Goal: Transaction & Acquisition: Book appointment/travel/reservation

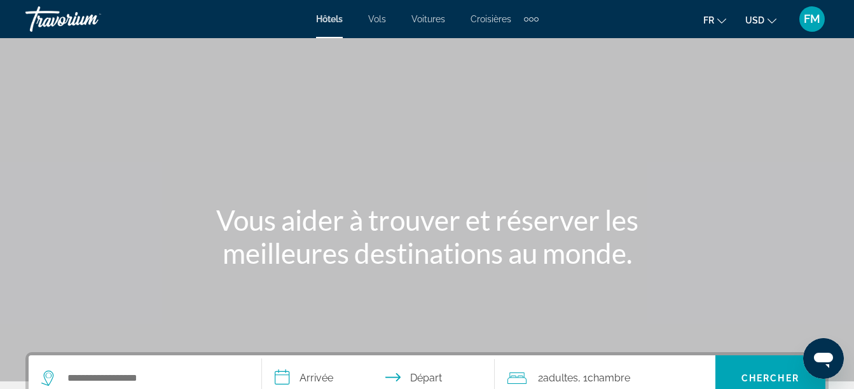
click at [773, 22] on icon "Changer de devise" at bounding box center [771, 20] width 9 height 5
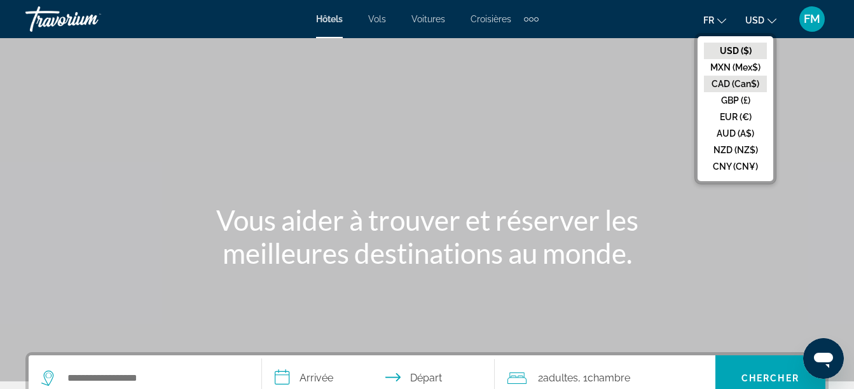
click at [742, 81] on button "CAD (Can$)" at bounding box center [735, 84] width 63 height 17
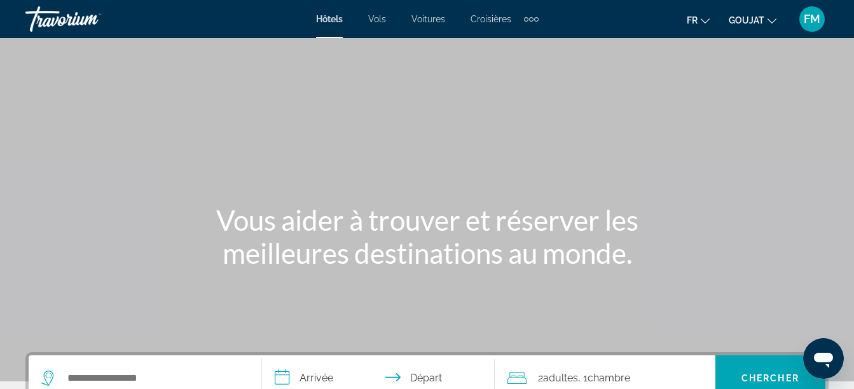
click at [707, 24] on button "Fr English Español Français Italiano Português русский" at bounding box center [698, 20] width 23 height 18
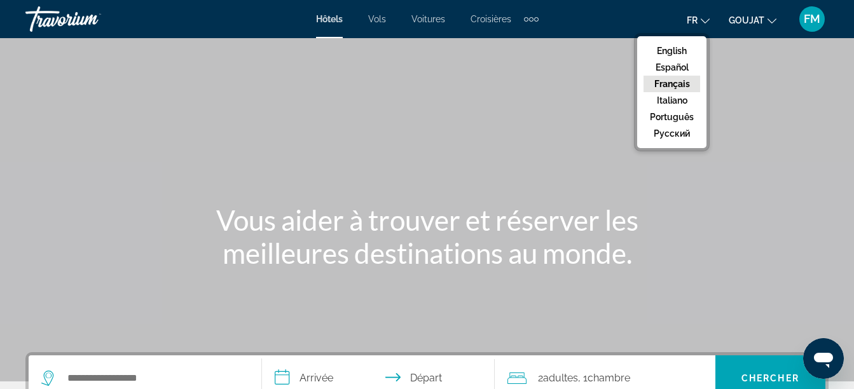
click at [676, 85] on button "Français" at bounding box center [671, 84] width 57 height 17
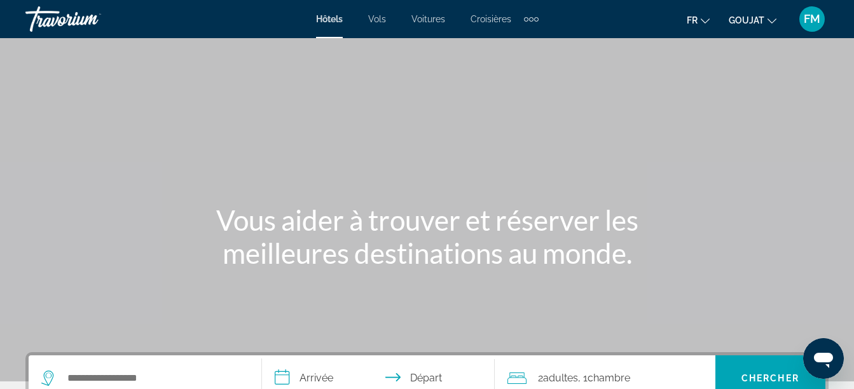
click at [776, 189] on div "Contenu principal" at bounding box center [427, 191] width 854 height 382
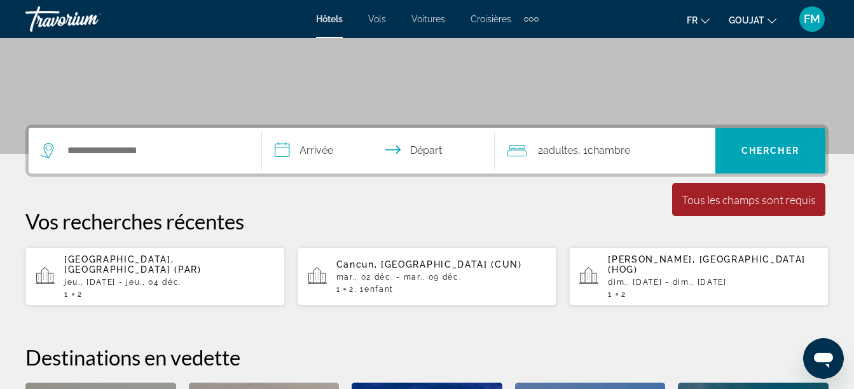
scroll to position [254, 0]
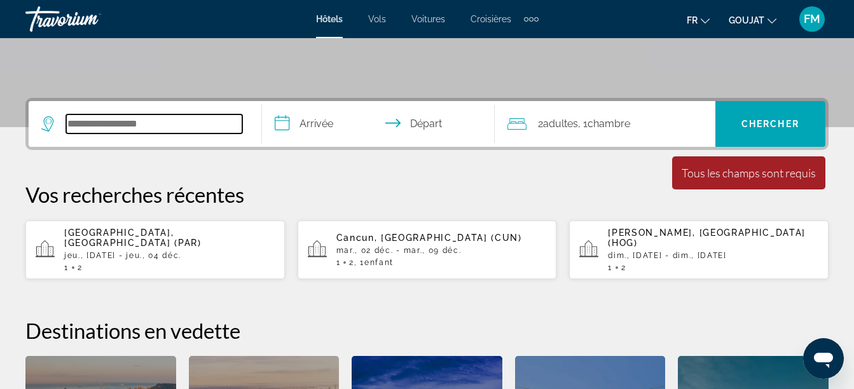
click at [132, 124] on input "Rechercher une destination hôtelière" at bounding box center [154, 123] width 176 height 19
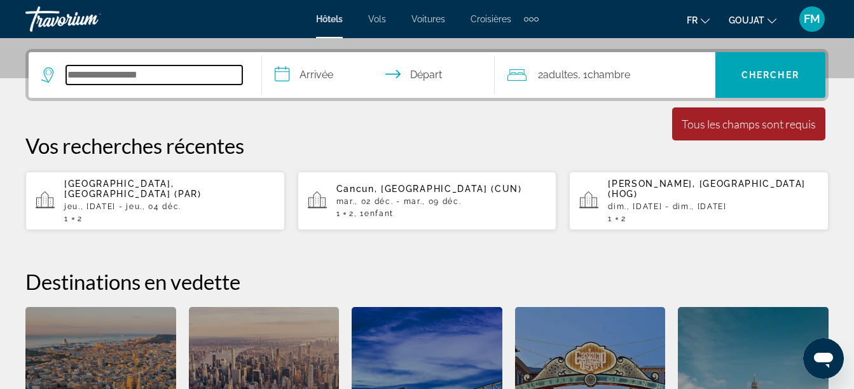
scroll to position [311, 0]
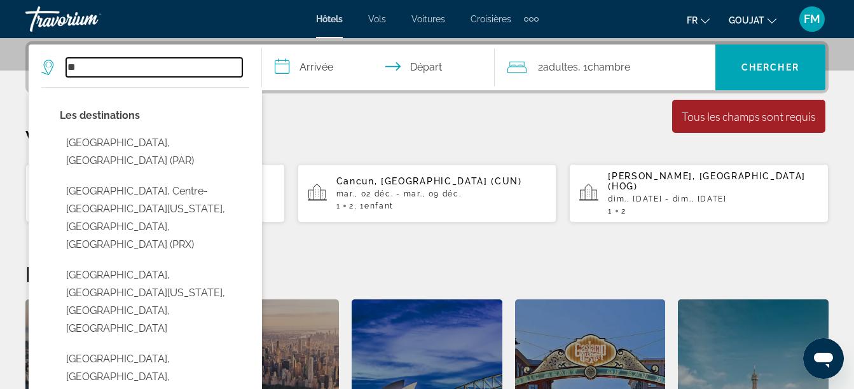
type input "*"
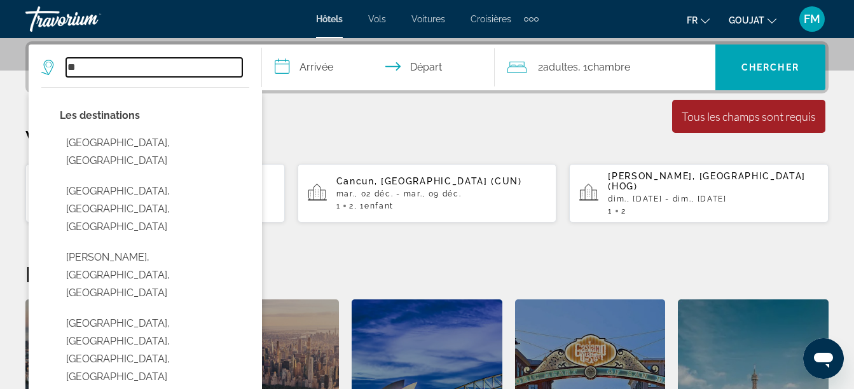
type input "*"
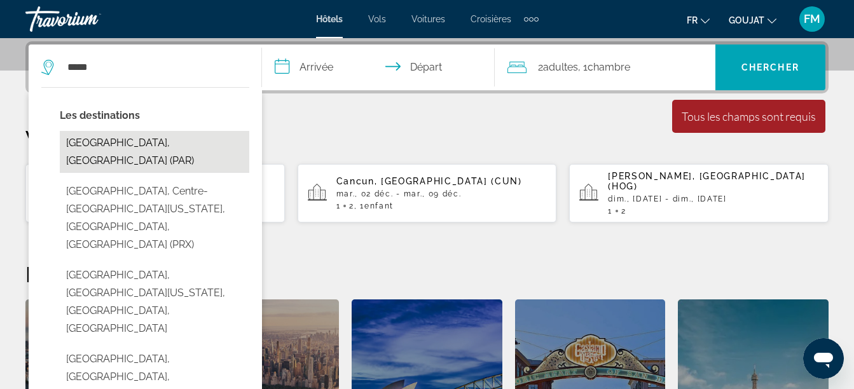
click at [123, 140] on button "[GEOGRAPHIC_DATA], [GEOGRAPHIC_DATA] (PAR)" at bounding box center [154, 152] width 189 height 42
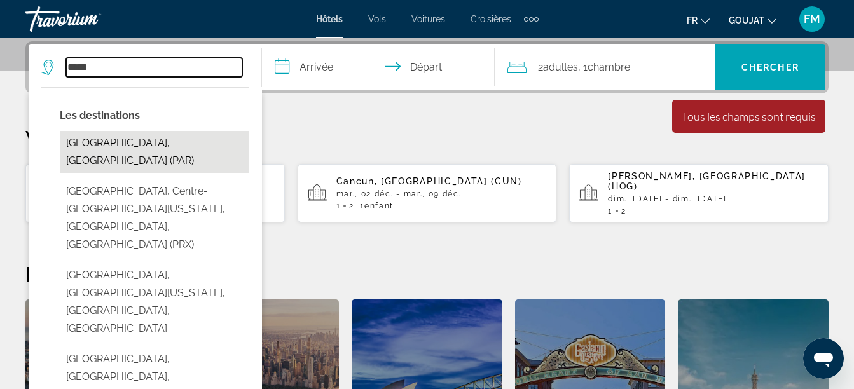
type input "**********"
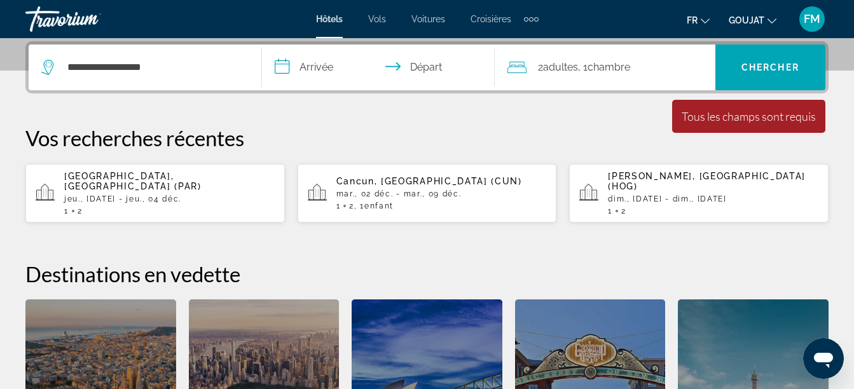
click at [324, 69] on input "**********" at bounding box center [381, 70] width 238 height 50
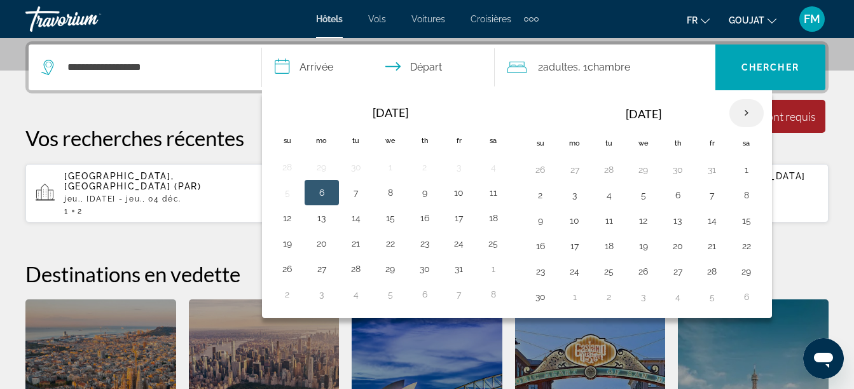
click at [739, 113] on th "Next month" at bounding box center [746, 113] width 34 height 28
click at [425, 275] on button "27" at bounding box center [425, 272] width 20 height 18
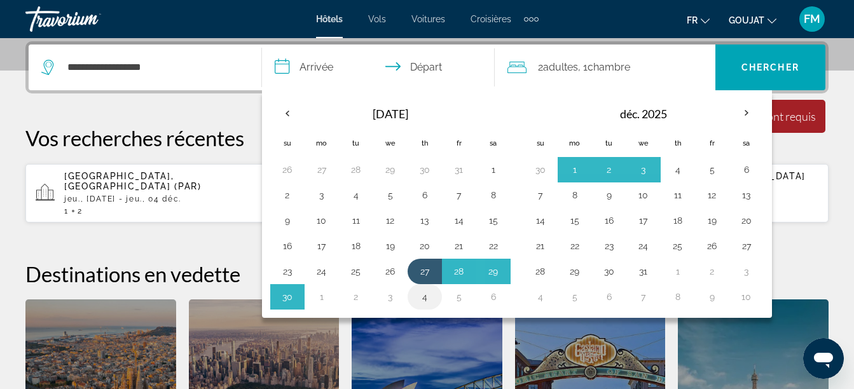
click at [426, 301] on button "4" at bounding box center [425, 297] width 20 height 18
type input "**********"
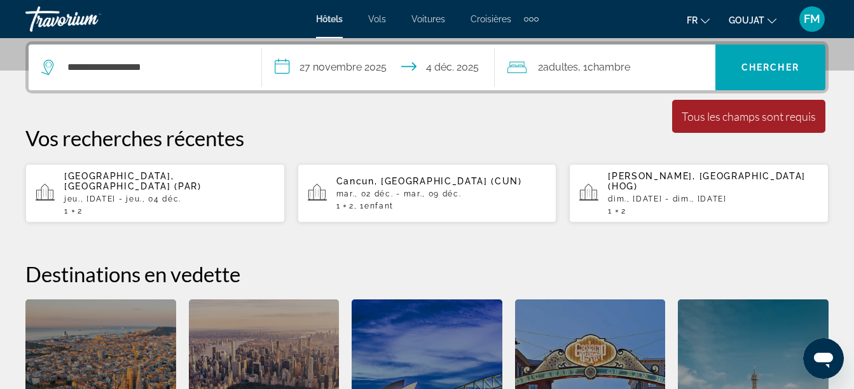
click at [620, 72] on span "Chambre" at bounding box center [609, 67] width 43 height 12
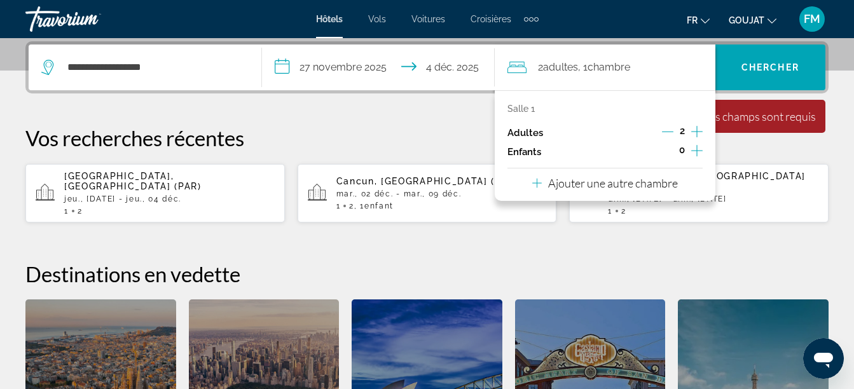
click at [696, 133] on icon "Augmenter les adultes" at bounding box center [696, 131] width 11 height 15
click at [701, 130] on icon "Augmenter les adultes" at bounding box center [696, 131] width 11 height 15
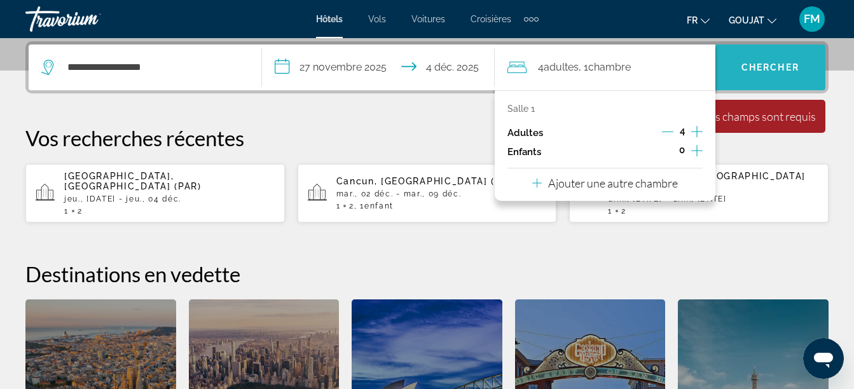
click at [755, 68] on span "Chercher" at bounding box center [770, 67] width 58 height 10
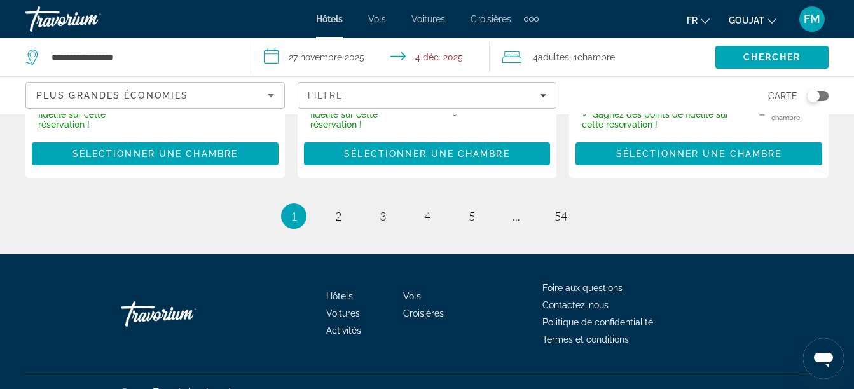
scroll to position [2113, 0]
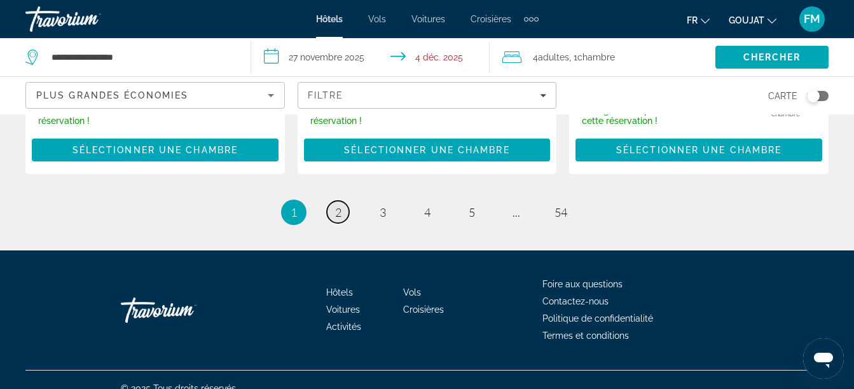
click at [336, 205] on span "2" at bounding box center [338, 212] width 6 height 14
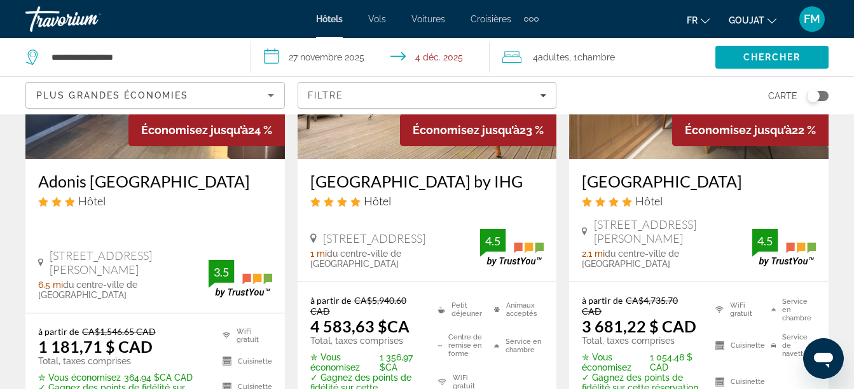
scroll to position [229, 0]
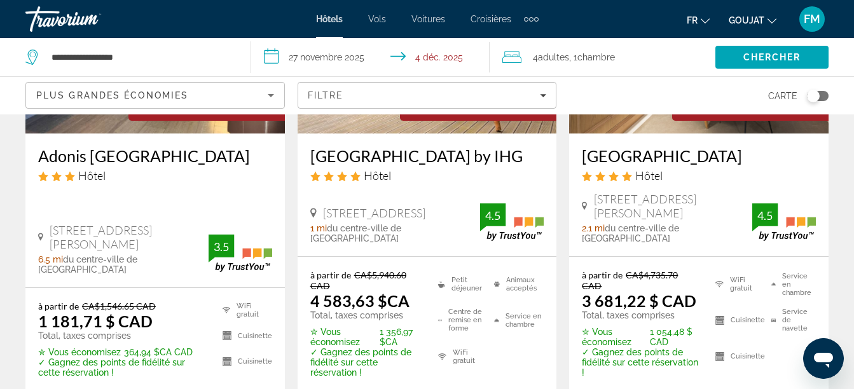
drag, startPoint x: 532, startPoint y: 4, endPoint x: 839, endPoint y: 239, distance: 386.5
